Goal: Transaction & Acquisition: Purchase product/service

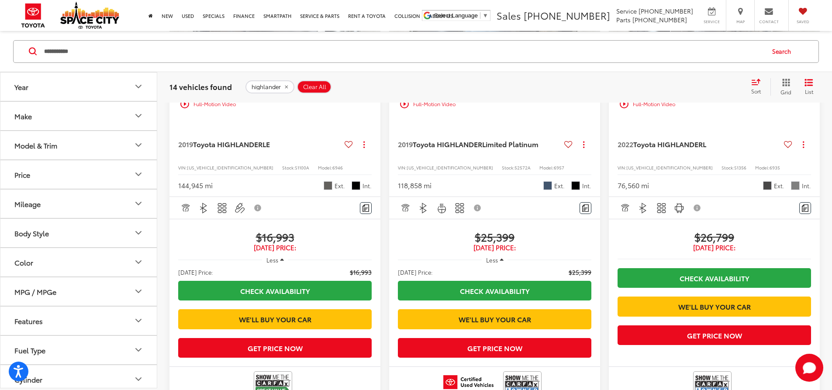
click at [115, 43] on input "**********" at bounding box center [403, 51] width 721 height 21
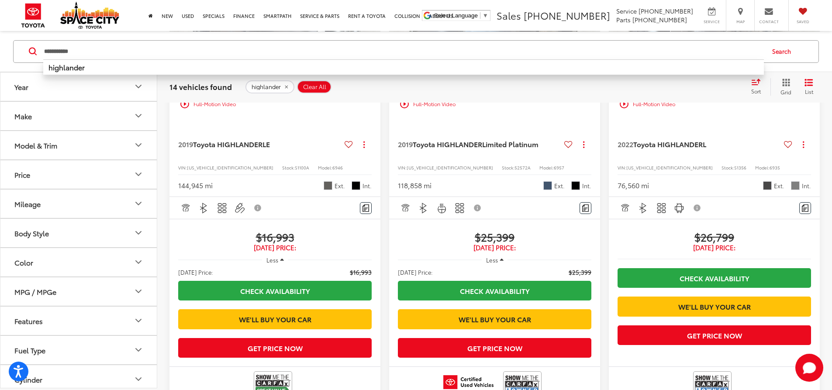
drag, startPoint x: 110, startPoint y: 43, endPoint x: 13, endPoint y: 46, distance: 97.1
click at [12, 45] on div "**********" at bounding box center [416, 51] width 815 height 23
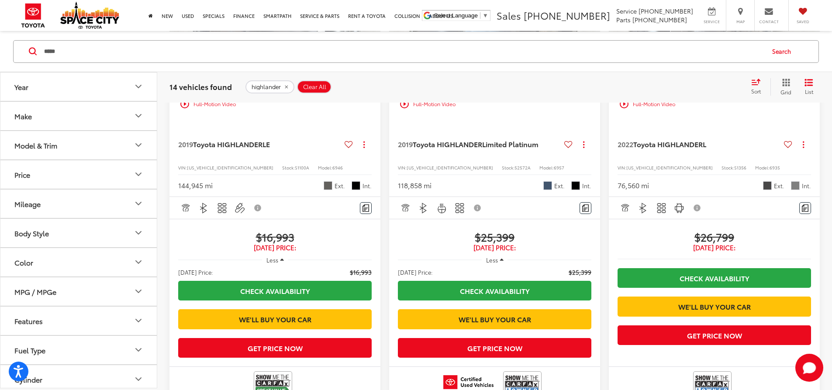
type input "*****"
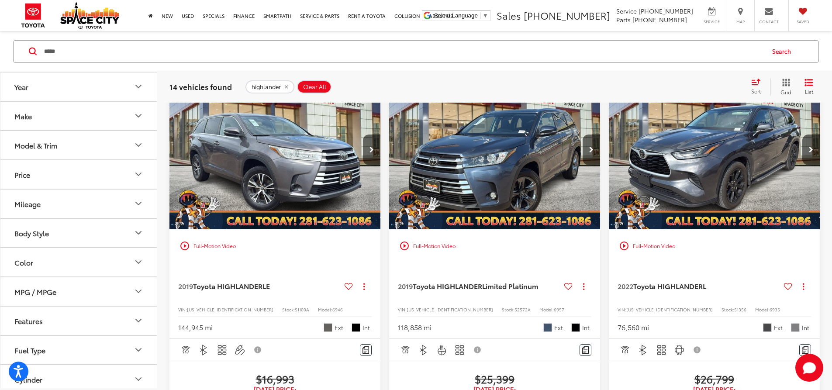
scroll to position [83, 0]
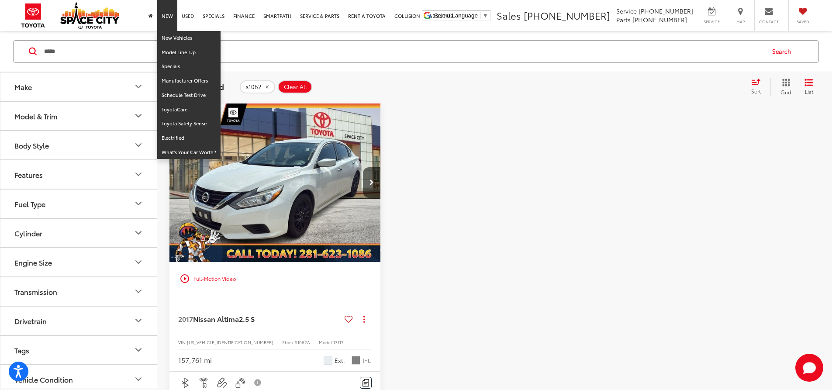
drag, startPoint x: 177, startPoint y: 20, endPoint x: 183, endPoint y: 22, distance: 6.1
click at [178, 20] on ul "New New Vehicles Model Line-Up Specials Manufacturer Offers Schedule Test Drive…" at bounding box center [300, 15] width 313 height 31
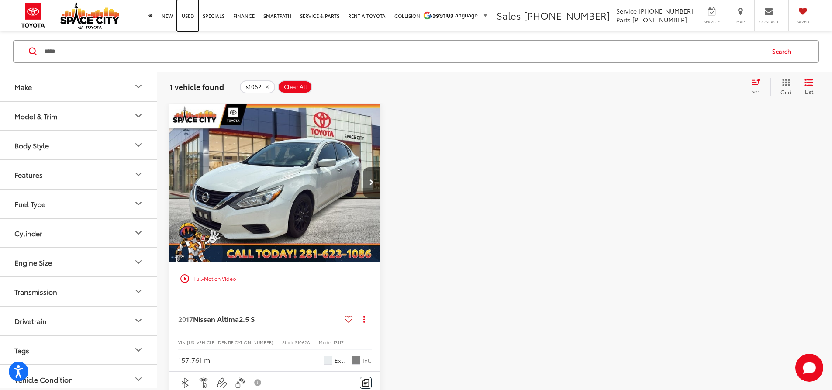
click at [183, 22] on link "Used" at bounding box center [187, 15] width 21 height 31
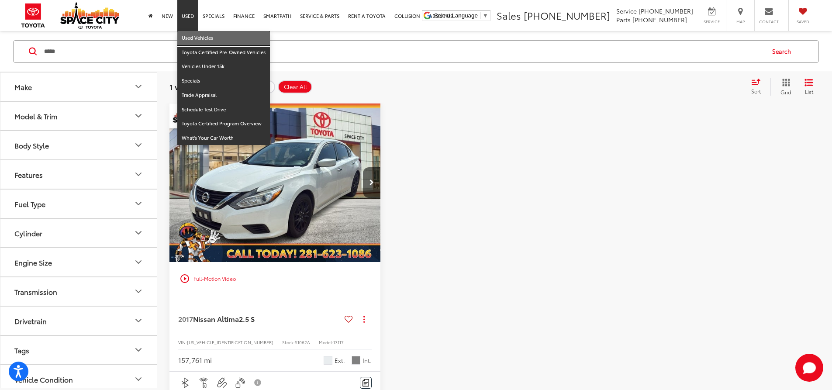
click at [184, 45] on link "Used Vehicles" at bounding box center [223, 38] width 93 height 14
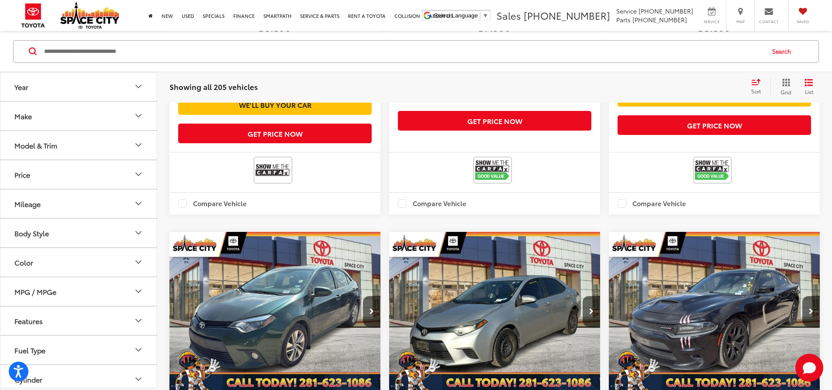
scroll to position [1529, 0]
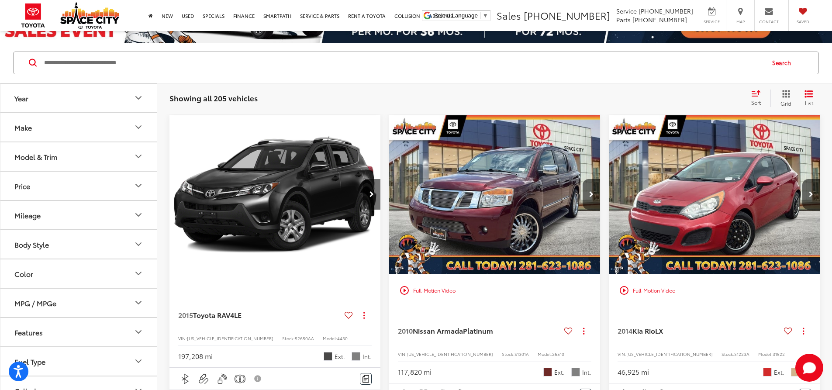
scroll to position [44, 0]
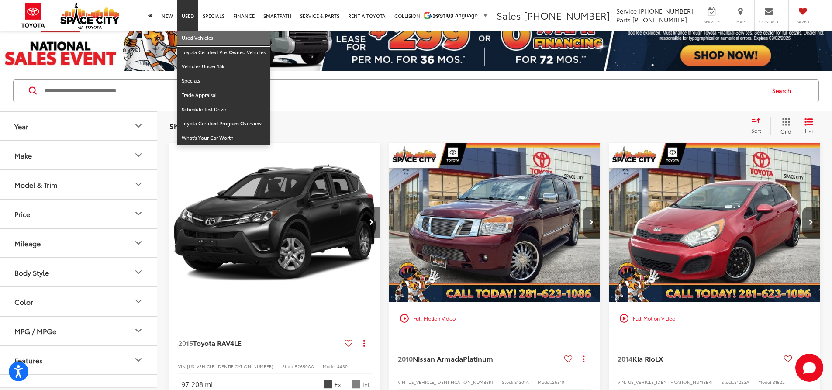
click at [186, 44] on link "Used Vehicles" at bounding box center [223, 38] width 93 height 14
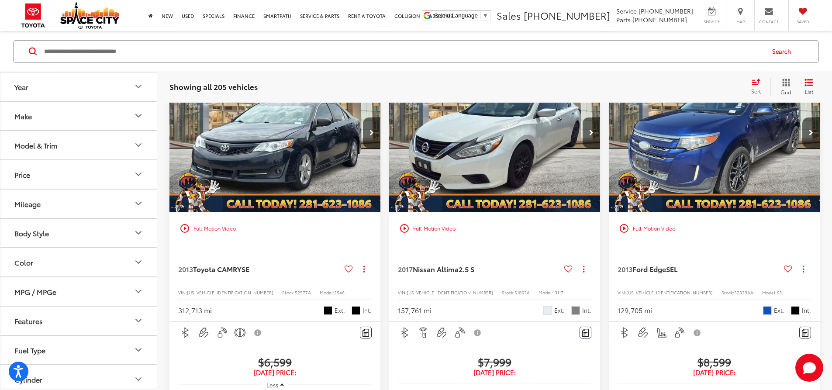
scroll to position [1180, 0]
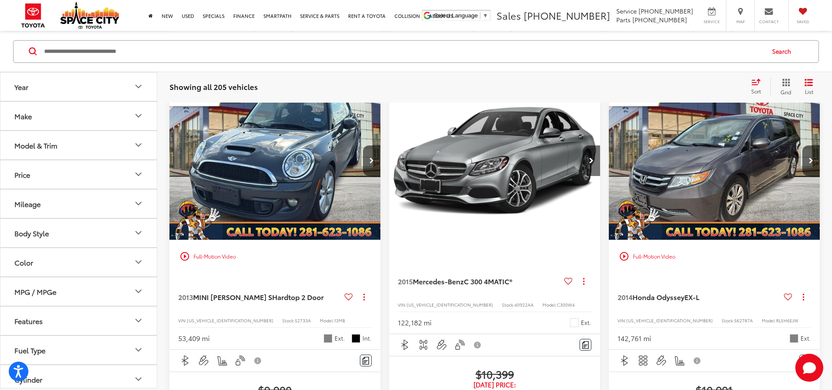
scroll to position [608, 0]
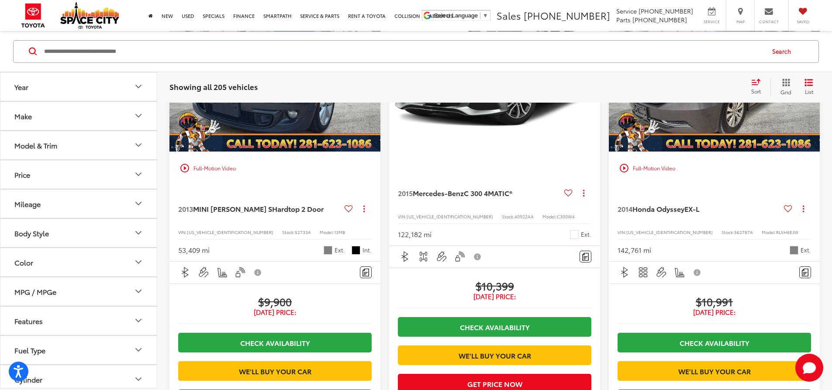
scroll to position [652, 0]
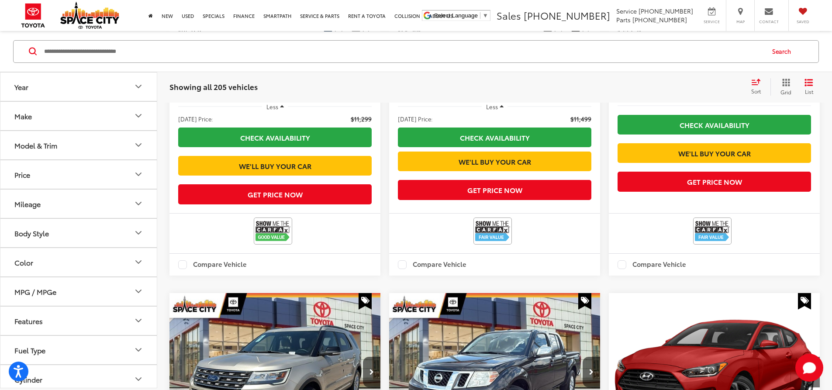
scroll to position [1438, 0]
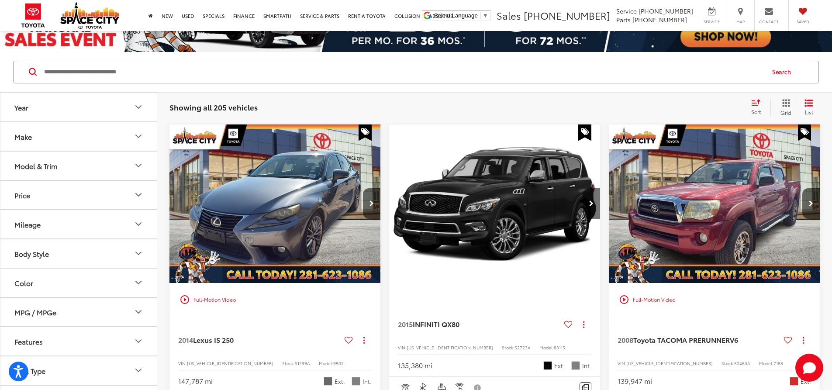
scroll to position [83, 0]
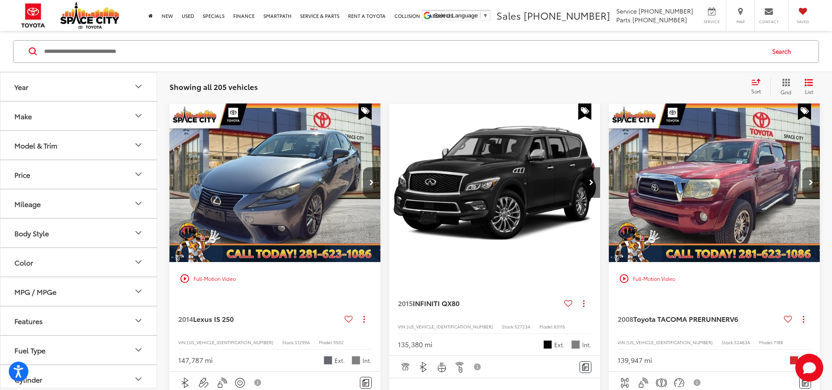
click at [803, 167] on button "Next image" at bounding box center [811, 182] width 17 height 31
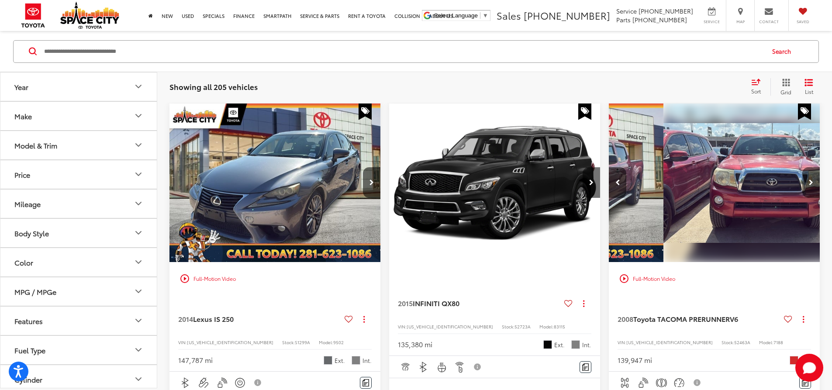
click at [803, 167] on button "Next image" at bounding box center [811, 182] width 17 height 31
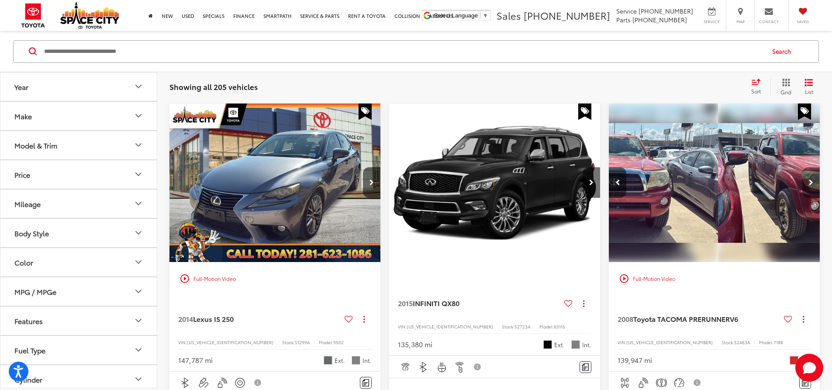
click at [803, 167] on button "Next image" at bounding box center [811, 182] width 17 height 31
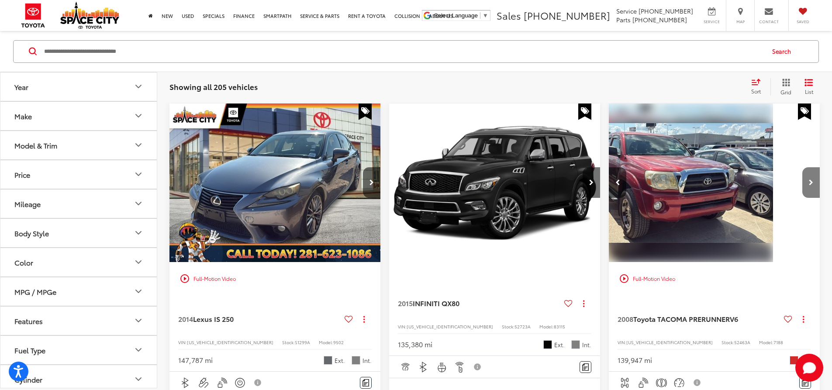
click at [803, 167] on button "Next image" at bounding box center [811, 182] width 17 height 31
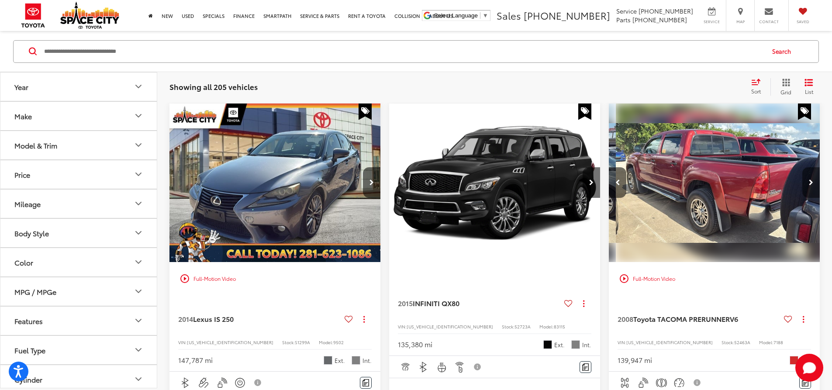
click at [803, 167] on button "Next image" at bounding box center [811, 182] width 17 height 31
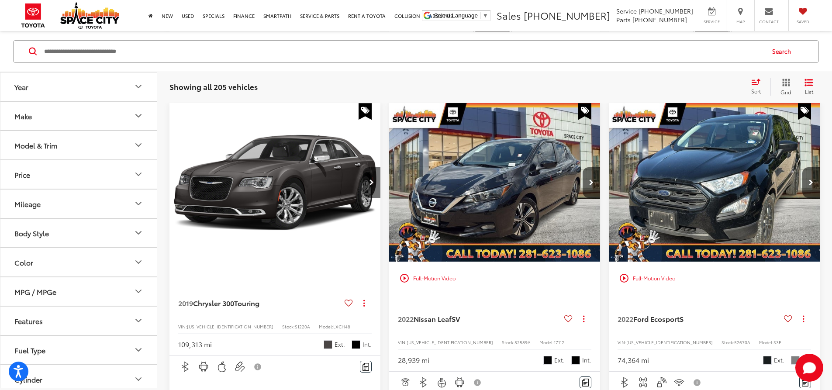
scroll to position [608, 0]
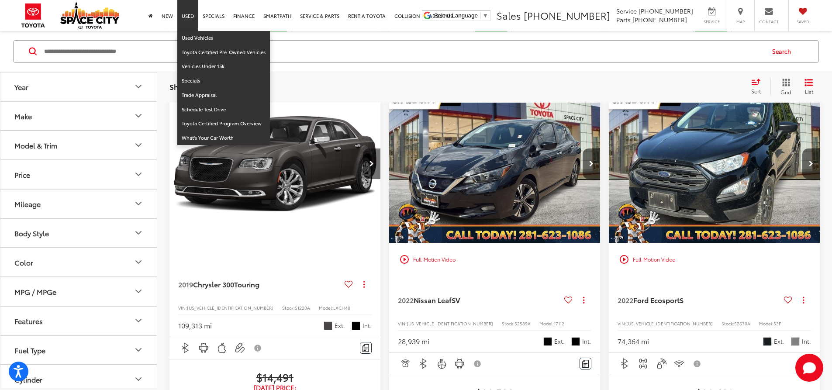
click at [187, 19] on link "Used" at bounding box center [187, 15] width 21 height 31
drag, startPoint x: 183, startPoint y: 20, endPoint x: 187, endPoint y: 26, distance: 7.5
click at [183, 19] on link "Used" at bounding box center [187, 15] width 21 height 31
click at [188, 18] on link "Used" at bounding box center [187, 15] width 21 height 31
click at [189, 31] on link "Used Vehicles" at bounding box center [223, 38] width 93 height 14
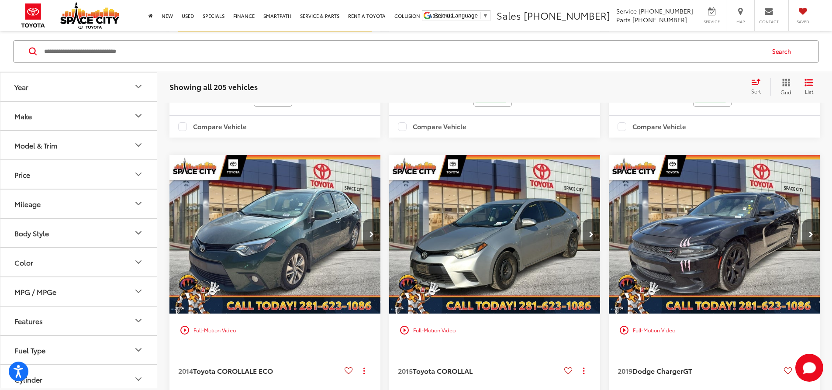
scroll to position [1573, 0]
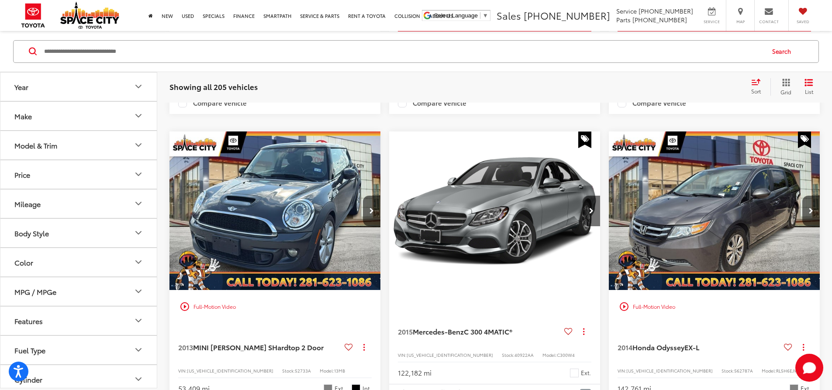
scroll to position [564, 0]
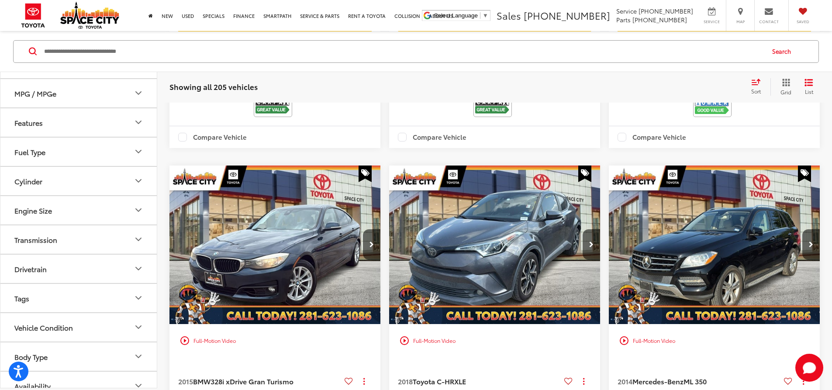
scroll to position [211, 0]
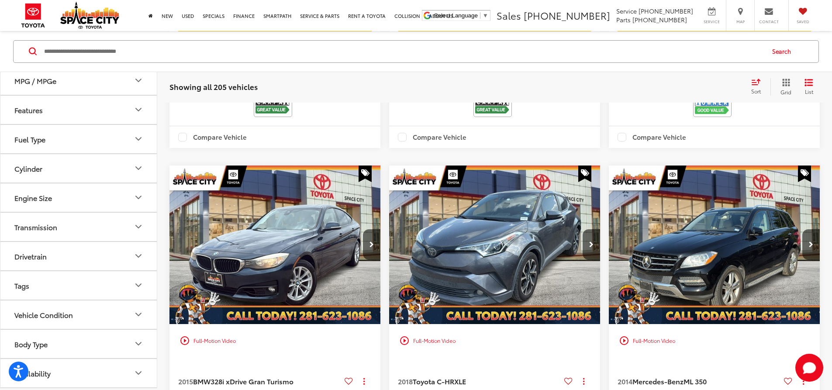
click at [59, 342] on button "Body Type" at bounding box center [78, 343] width 157 height 28
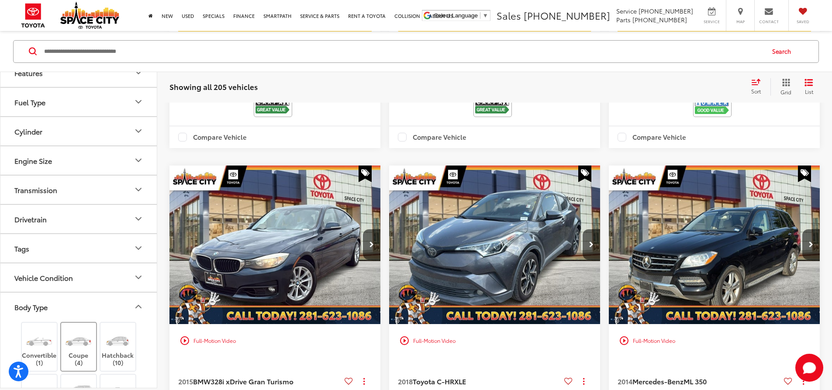
scroll to position [298, 0]
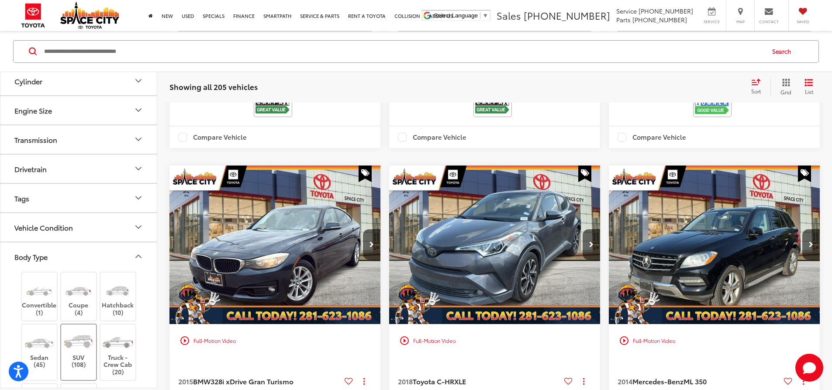
click at [75, 341] on img at bounding box center [78, 341] width 33 height 24
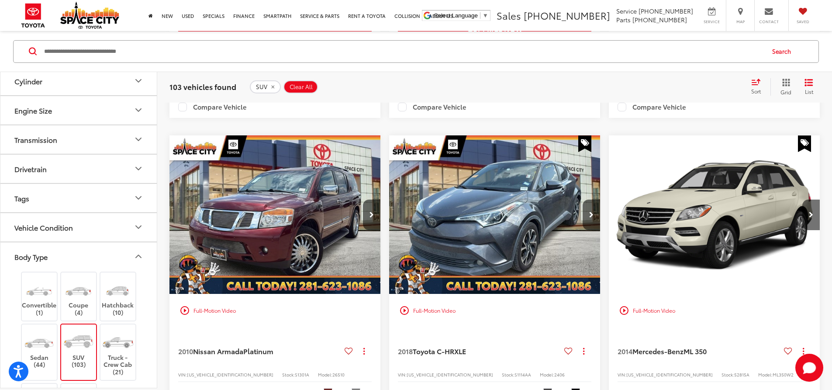
scroll to position [564, 0]
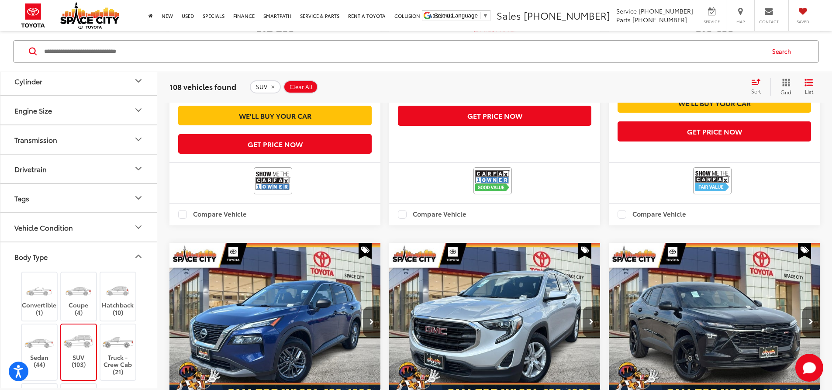
scroll to position [1476, 0]
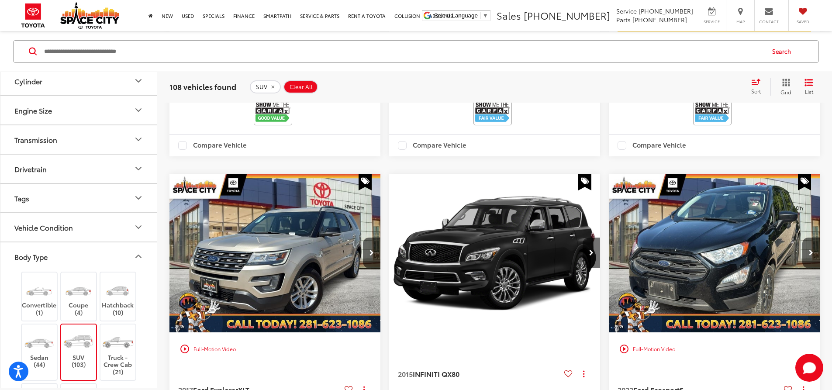
scroll to position [1132, 0]
